Goal: Information Seeking & Learning: Learn about a topic

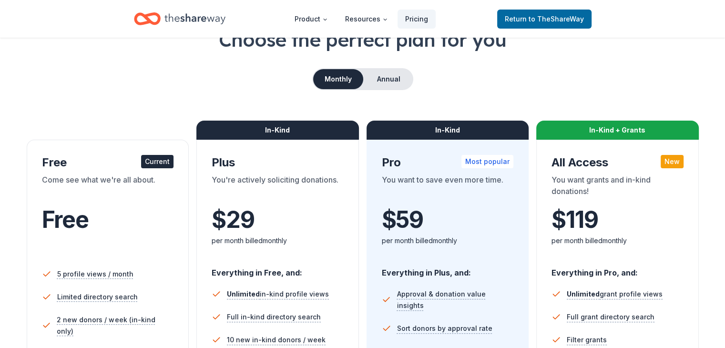
scroll to position [41, 0]
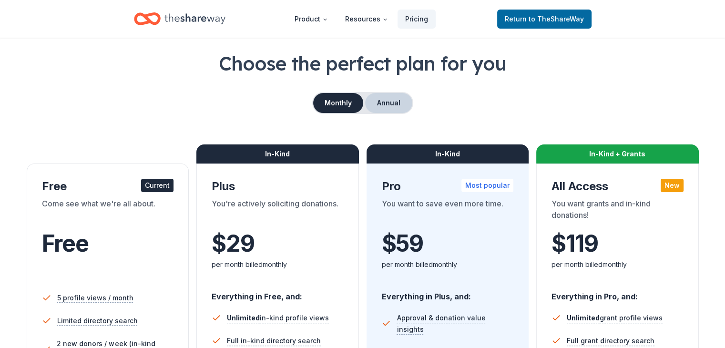
click at [378, 103] on button "Annual" at bounding box center [388, 103] width 47 height 20
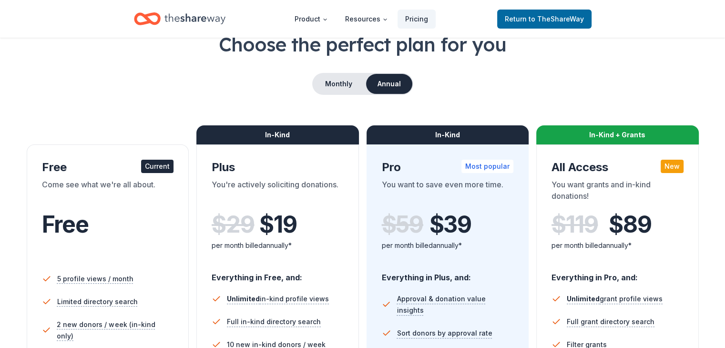
scroll to position [0, 0]
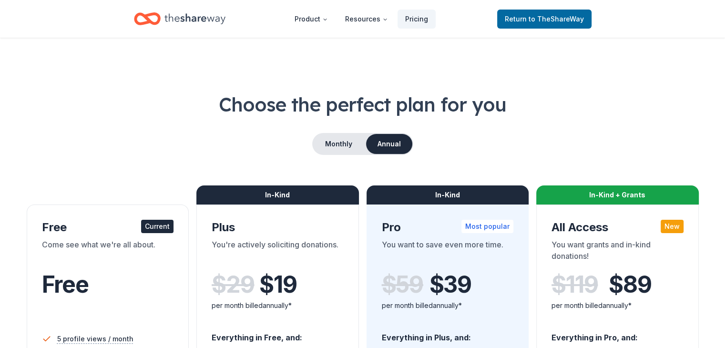
click at [181, 22] on icon "Home" at bounding box center [195, 19] width 61 height 20
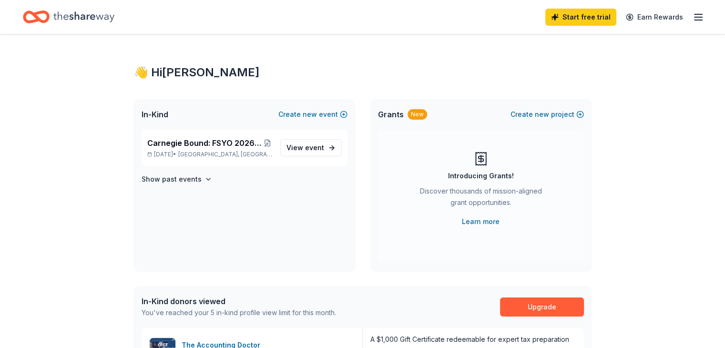
click at [50, 15] on icon "Home" at bounding box center [36, 17] width 27 height 22
click at [291, 151] on span "View event" at bounding box center [306, 147] width 38 height 11
